Goal: Navigation & Orientation: Find specific page/section

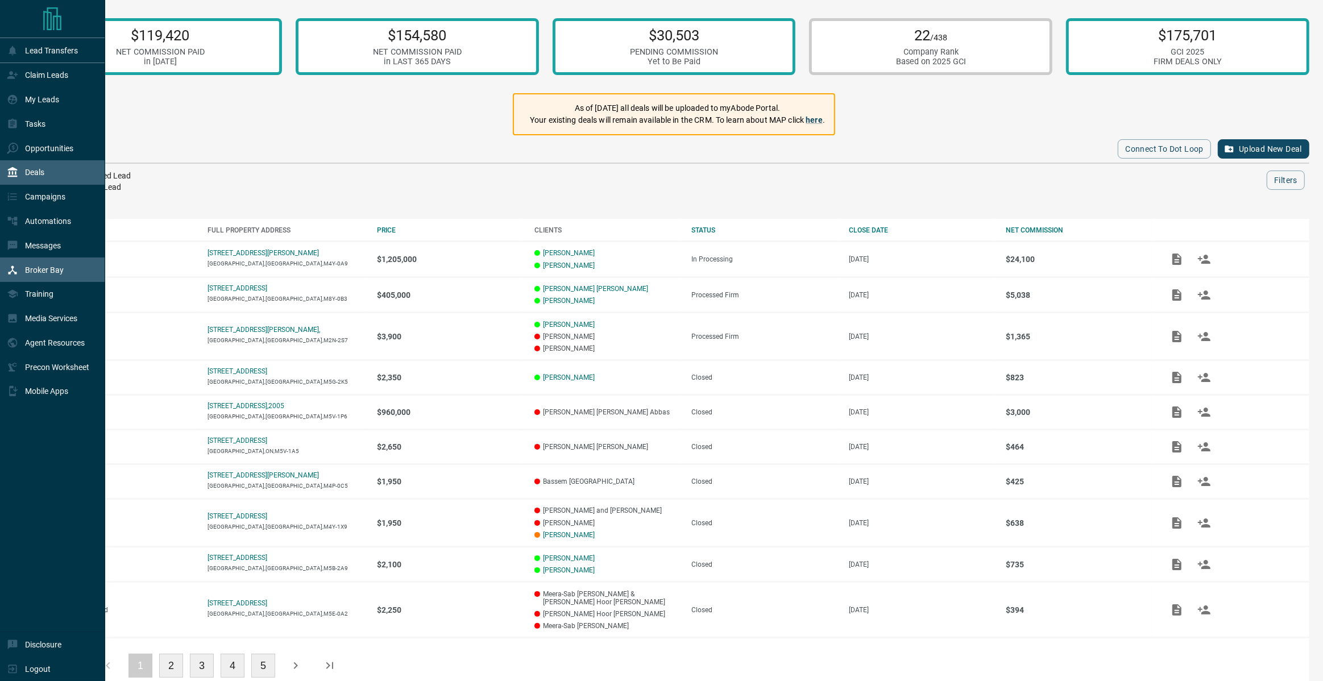
click at [53, 273] on p "Broker Bay" at bounding box center [44, 270] width 39 height 9
click at [56, 93] on div "My Leads" at bounding box center [33, 99] width 52 height 19
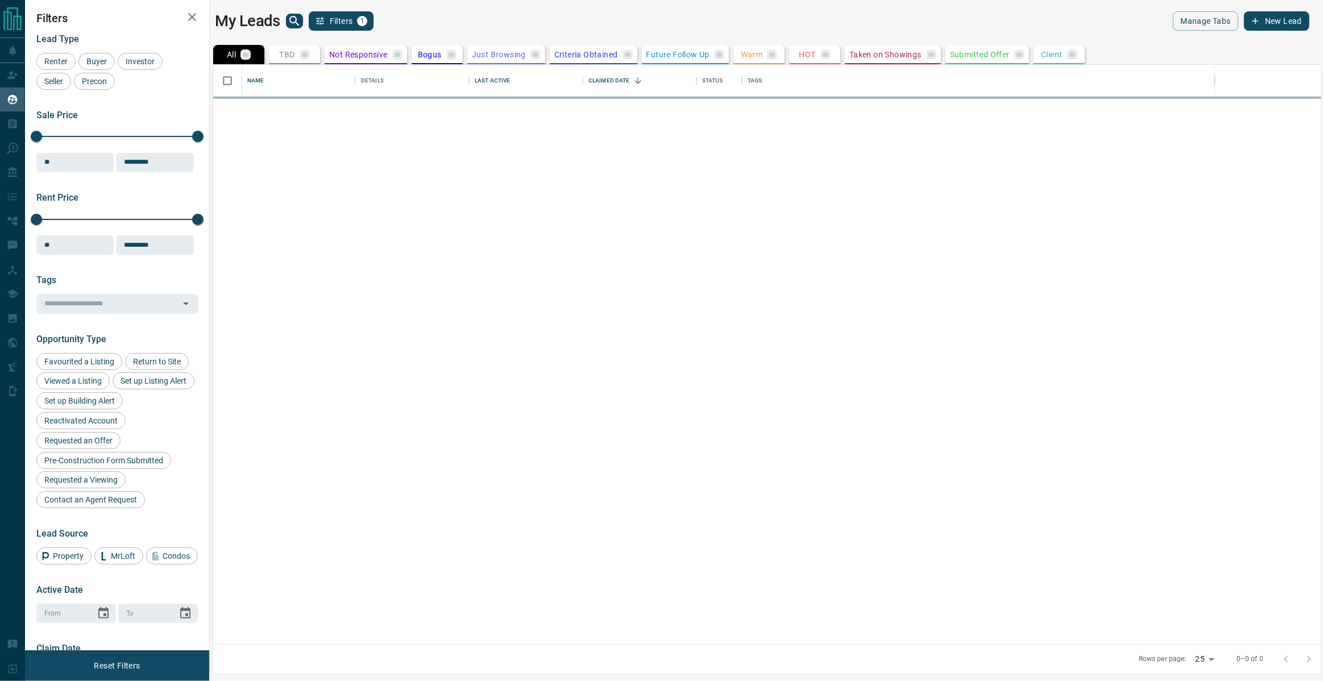
scroll to position [580, 1109]
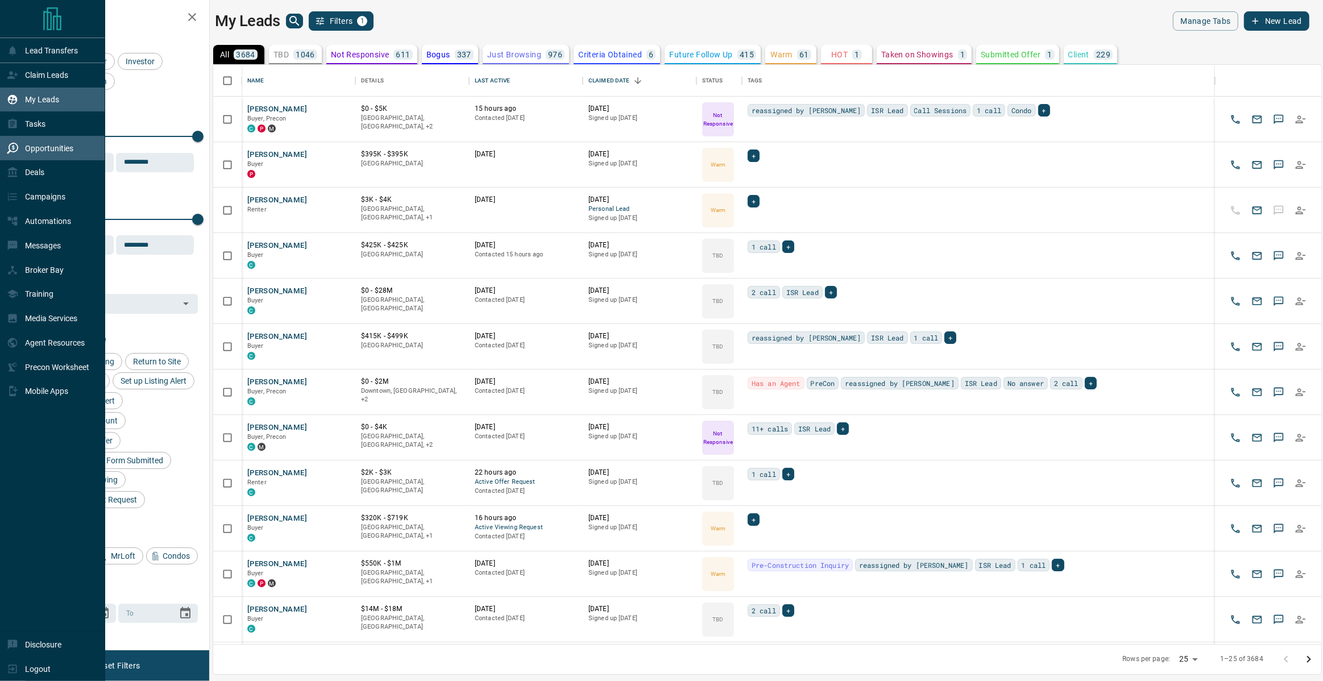
click at [34, 154] on div "Opportunities" at bounding box center [40, 148] width 67 height 19
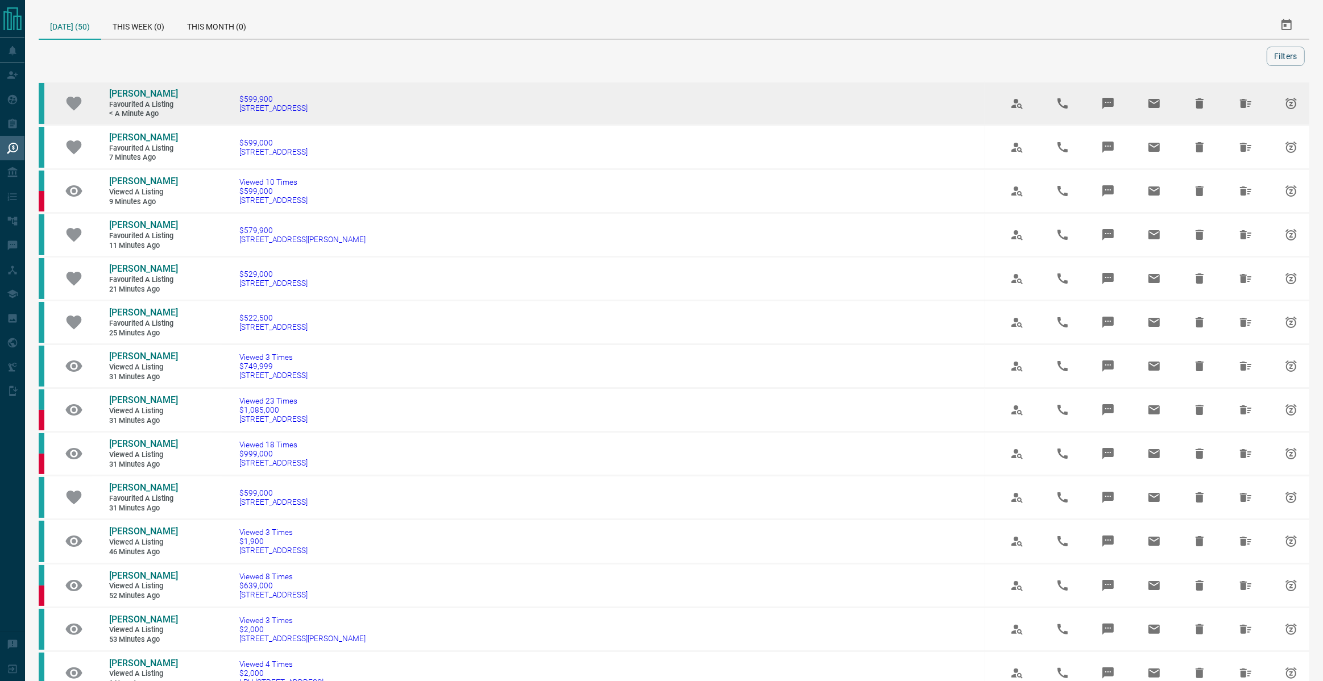
click at [135, 98] on link "Mariana Hernandez" at bounding box center [143, 94] width 68 height 12
